Goal: Task Accomplishment & Management: Complete application form

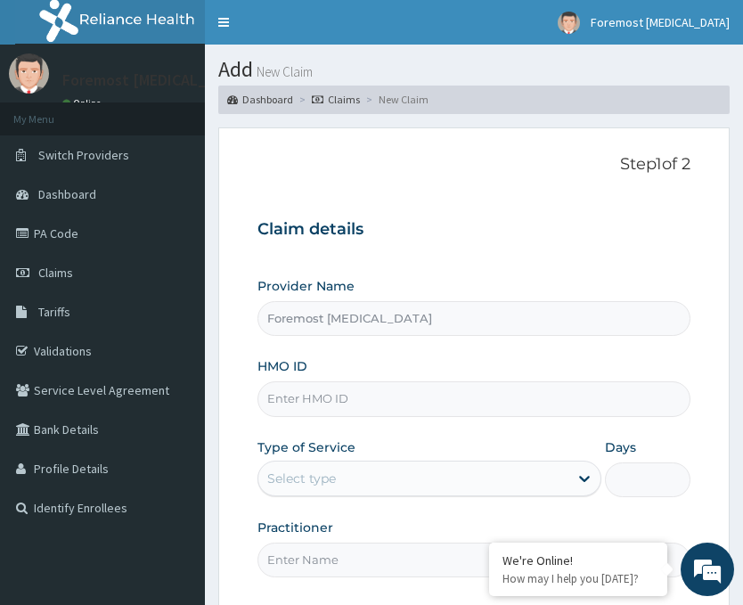
click at [357, 397] on input "HMO ID" at bounding box center [473, 398] width 433 height 35
click at [315, 407] on input "HMO ID" at bounding box center [473, 398] width 433 height 35
click at [324, 399] on input "HMO ID" at bounding box center [473, 398] width 433 height 35
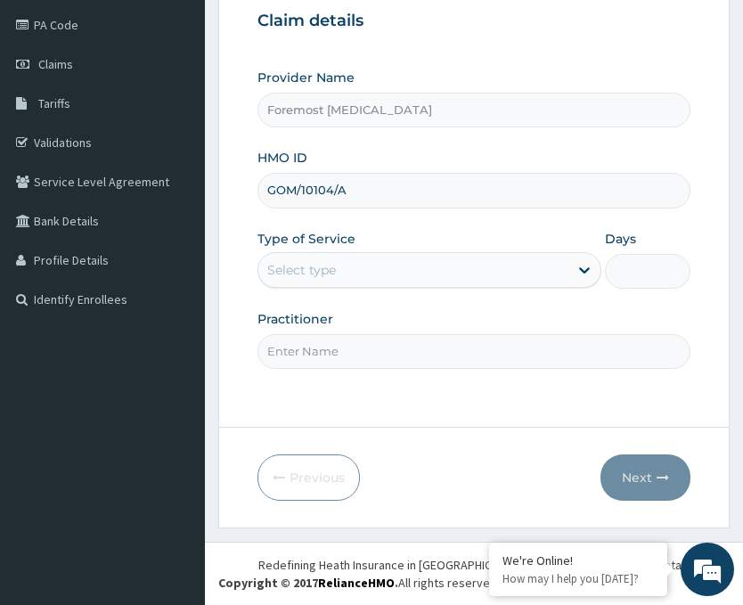
type input "GOM/10104/A"
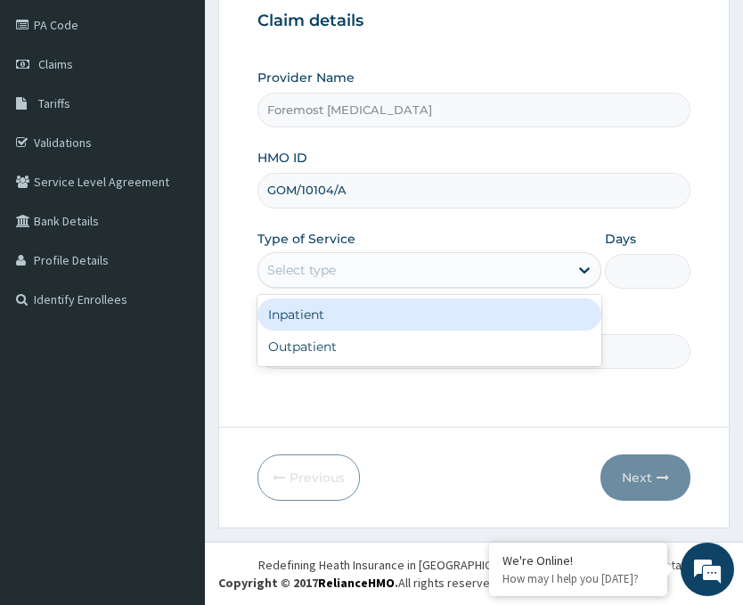
drag, startPoint x: 455, startPoint y: 273, endPoint x: 363, endPoint y: 340, distance: 114.0
click at [363, 288] on div "option Inpatient focused, 1 of 2. 2 results available. Use Up and Down to choos…" at bounding box center [429, 270] width 344 height 36
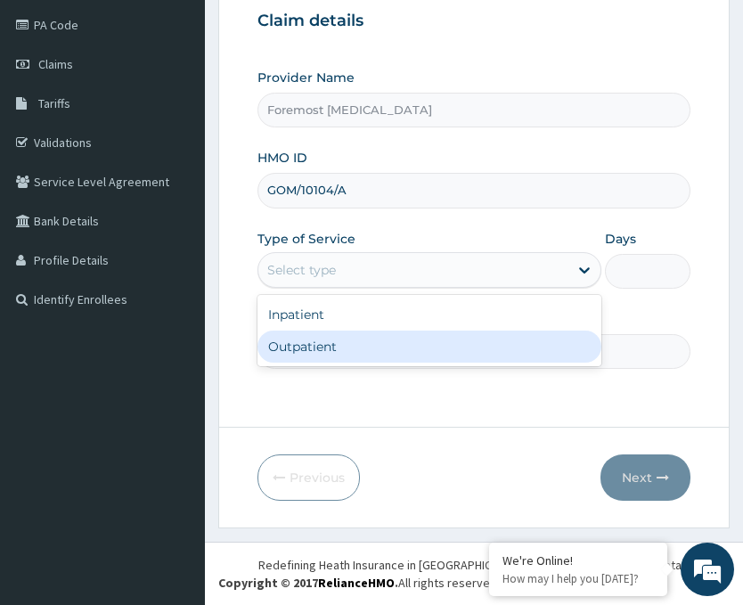
click at [363, 340] on div "Outpatient" at bounding box center [429, 347] width 344 height 32
type input "1"
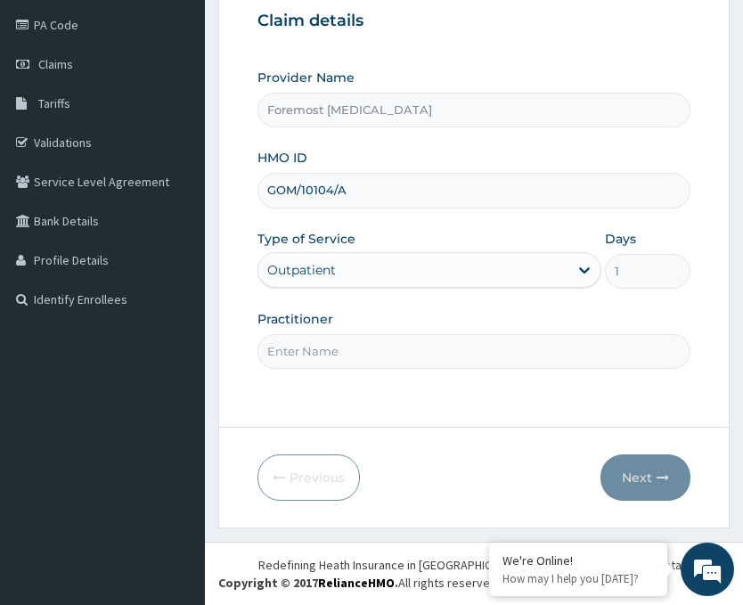
click at [304, 375] on div "Step 1 of 2 Claim details Provider Name Foremost [MEDICAL_DATA] HMO ID GOM/1010…" at bounding box center [473, 173] width 433 height 453
click at [325, 351] on input "Practitioner" at bounding box center [473, 351] width 433 height 35
type input "NULL"
click at [646, 482] on button "Next" at bounding box center [645, 477] width 90 height 46
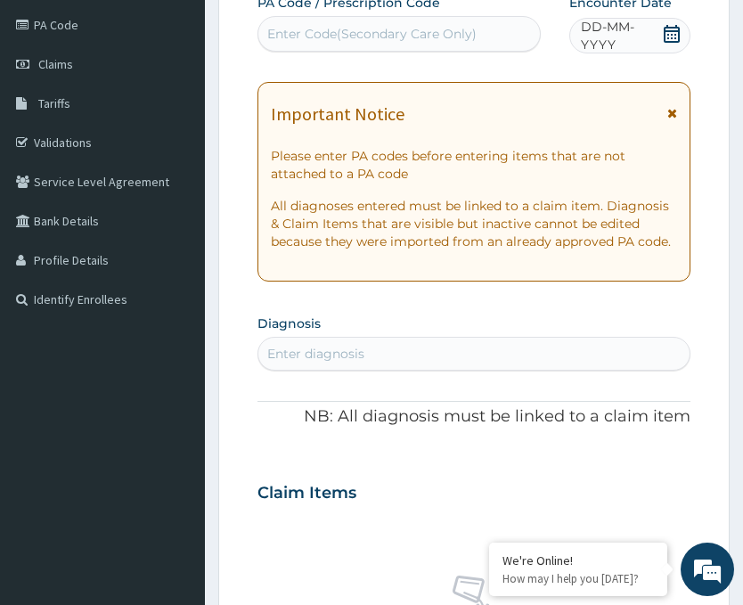
click at [592, 24] on span "DD-MM-YYYY" at bounding box center [621, 36] width 80 height 36
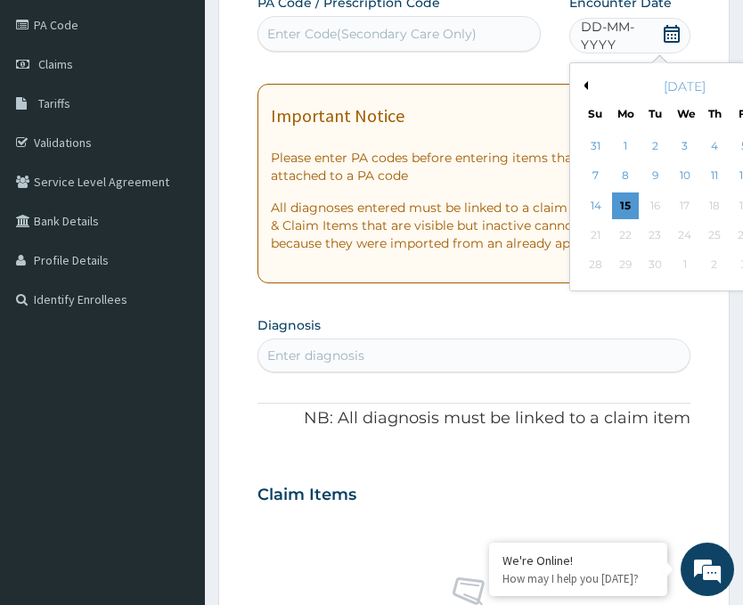
click at [587, 81] on button "Previous Month" at bounding box center [583, 85] width 9 height 9
click at [712, 201] on div "14" at bounding box center [714, 205] width 27 height 27
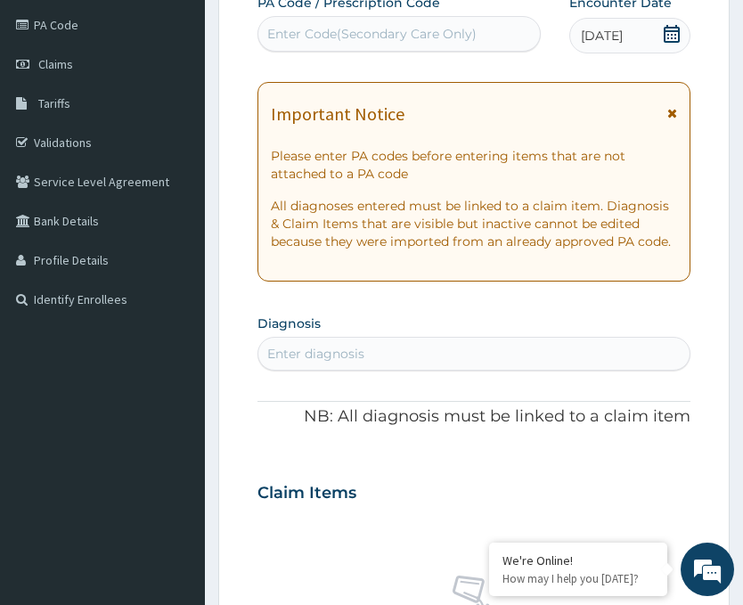
click at [380, 31] on div "Enter Code(Secondary Care Only)" at bounding box center [371, 34] width 209 height 18
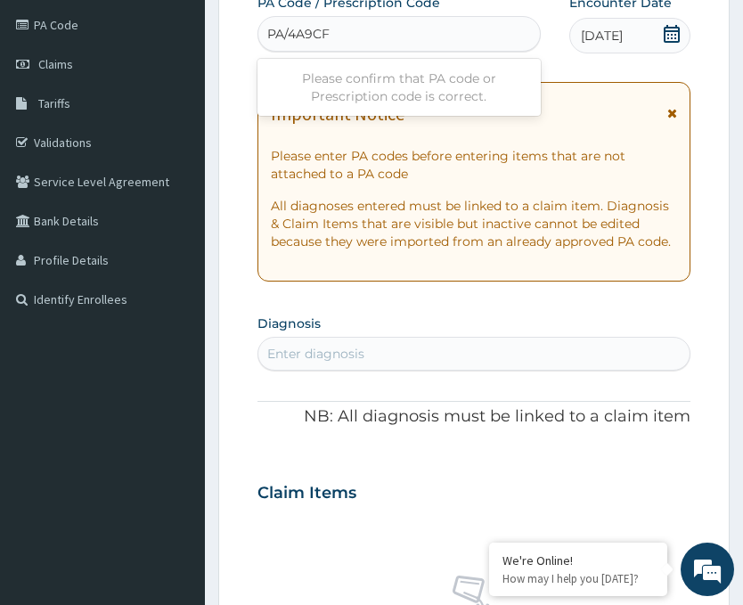
type input "PA/4A9CF7"
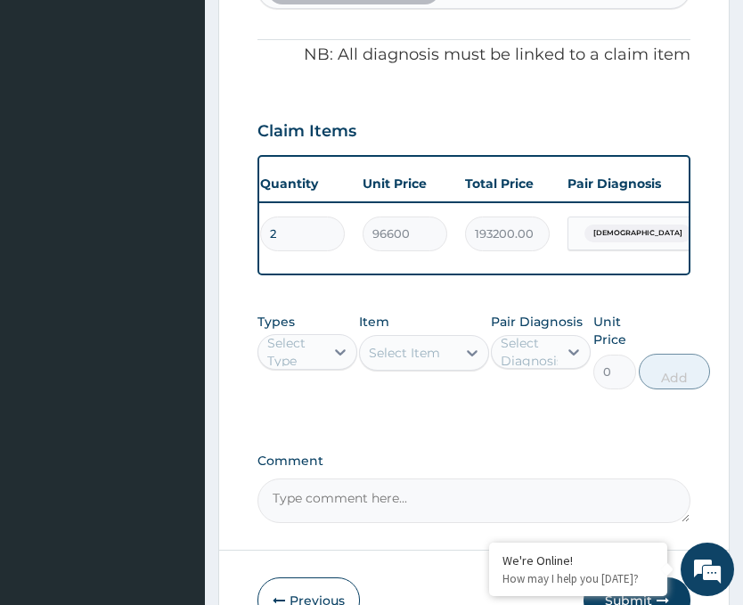
scroll to position [0, 304]
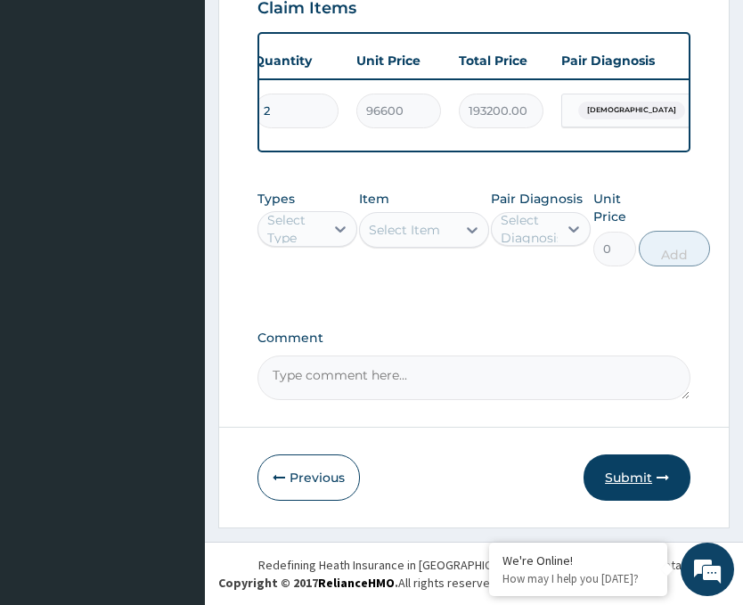
click at [621, 454] on button "Submit" at bounding box center [636, 477] width 107 height 46
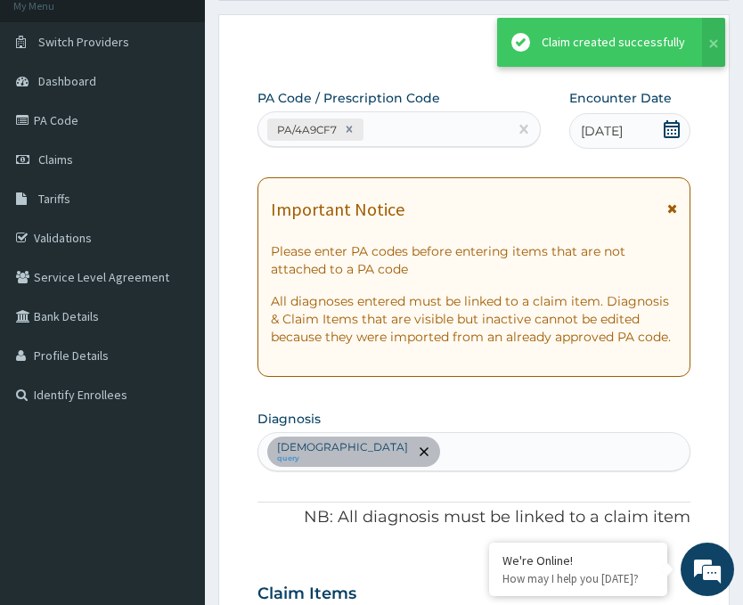
scroll to position [712, 0]
